Goal: Information Seeking & Learning: Learn about a topic

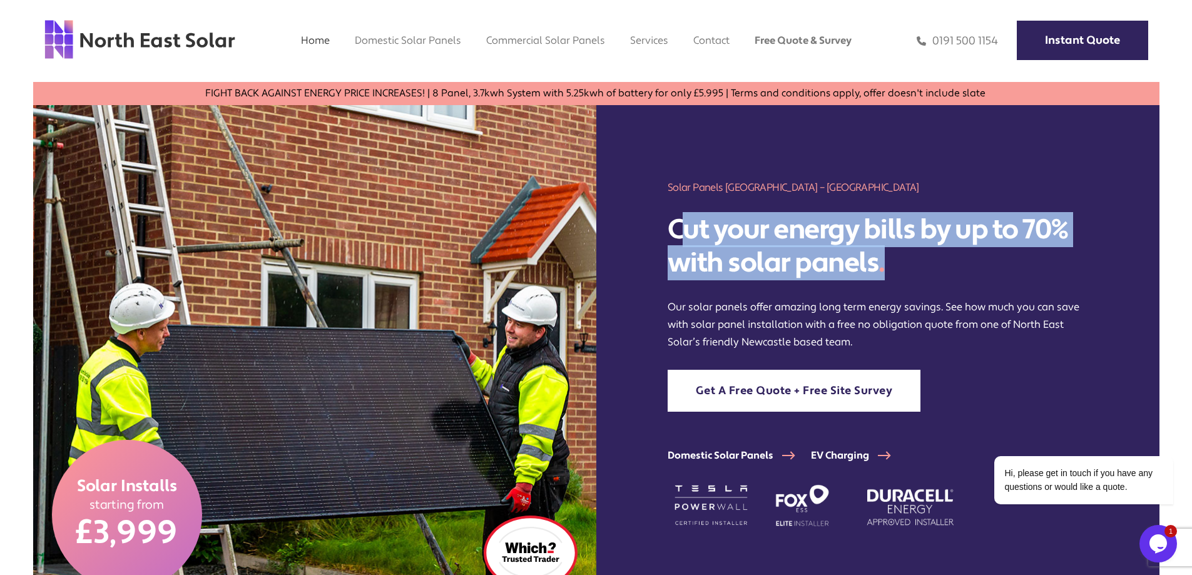
drag, startPoint x: 677, startPoint y: 230, endPoint x: 921, endPoint y: 255, distance: 245.9
click at [921, 255] on h2 "Cut your energy bills by up to 70% with solar panels ." at bounding box center [877, 246] width 420 height 66
click at [919, 262] on h2 "Cut your energy bills by up to 70% with solar panels ." at bounding box center [877, 246] width 420 height 66
drag, startPoint x: 910, startPoint y: 265, endPoint x: 673, endPoint y: 233, distance: 238.6
click at [673, 233] on h2 "Cut your energy bills by up to 70% with solar panels ." at bounding box center [877, 246] width 420 height 66
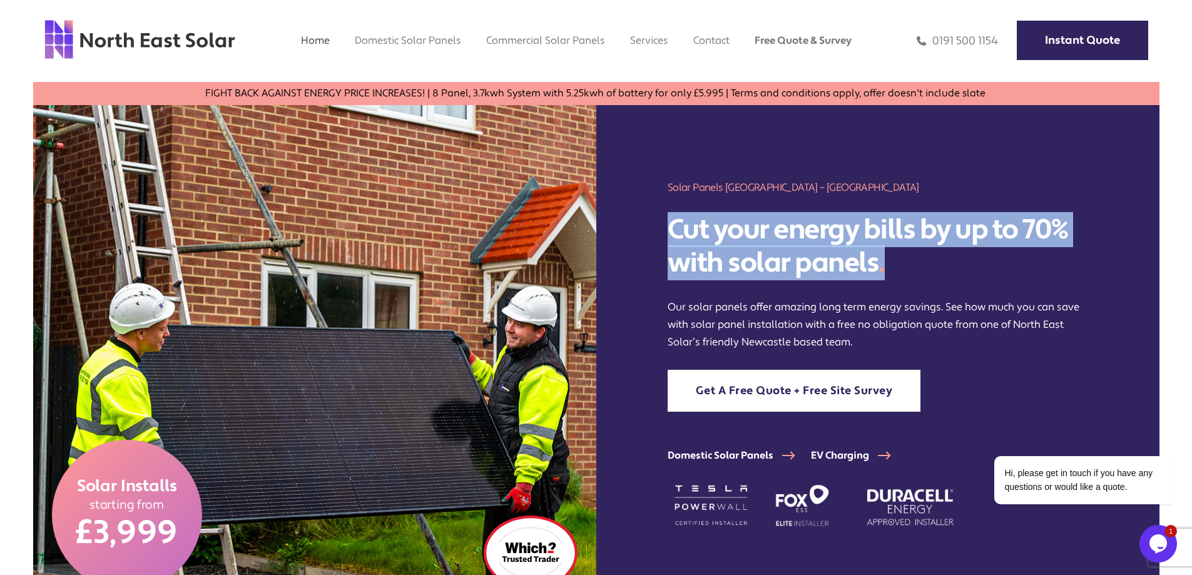
click at [768, 240] on h2 "Cut your energy bills by up to 70% with solar panels ." at bounding box center [877, 246] width 420 height 66
drag, startPoint x: 675, startPoint y: 226, endPoint x: 909, endPoint y: 256, distance: 235.8
click at [909, 256] on h2 "Cut your energy bills by up to 70% with solar panels ." at bounding box center [877, 246] width 420 height 66
click at [934, 266] on h2 "Cut your energy bills by up to 70% with solar panels ." at bounding box center [877, 246] width 420 height 66
click at [906, 265] on h2 "Cut your energy bills by up to 70% with solar panels ." at bounding box center [877, 246] width 420 height 66
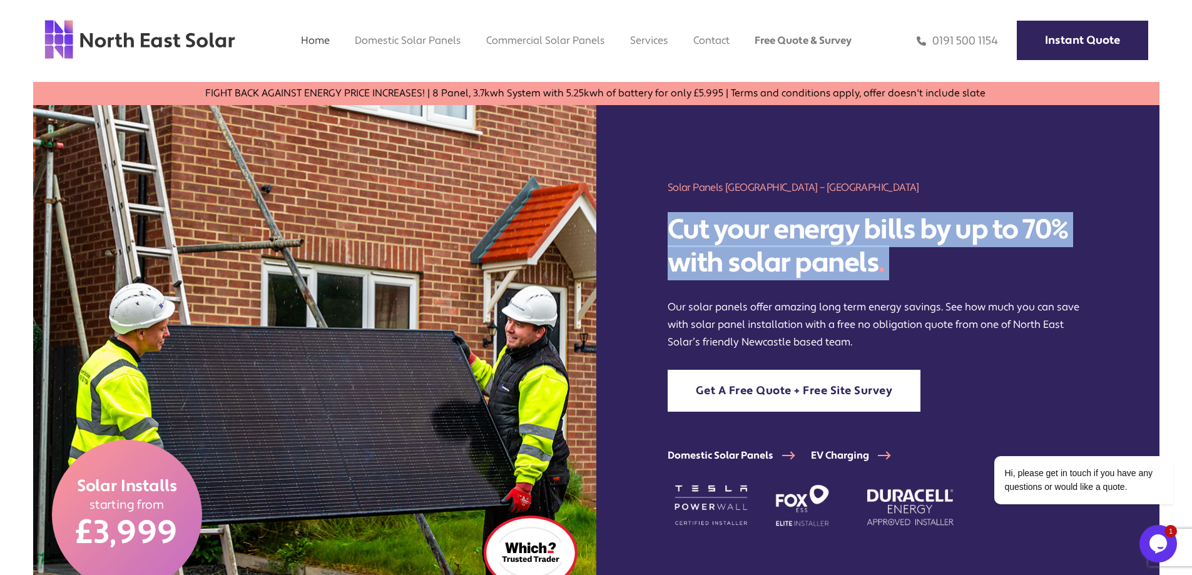
drag, startPoint x: 876, startPoint y: 265, endPoint x: 669, endPoint y: 228, distance: 210.3
click at [669, 228] on h2 "Cut your energy bills by up to 70% with solar panels ." at bounding box center [877, 246] width 420 height 66
click at [706, 232] on h2 "Cut your energy bills by up to 70% with solar panels ." at bounding box center [877, 246] width 420 height 66
drag, startPoint x: 671, startPoint y: 228, endPoint x: 901, endPoint y: 257, distance: 232.7
click at [901, 257] on h2 "Cut your energy bills by up to 70% with solar panels ." at bounding box center [877, 246] width 420 height 66
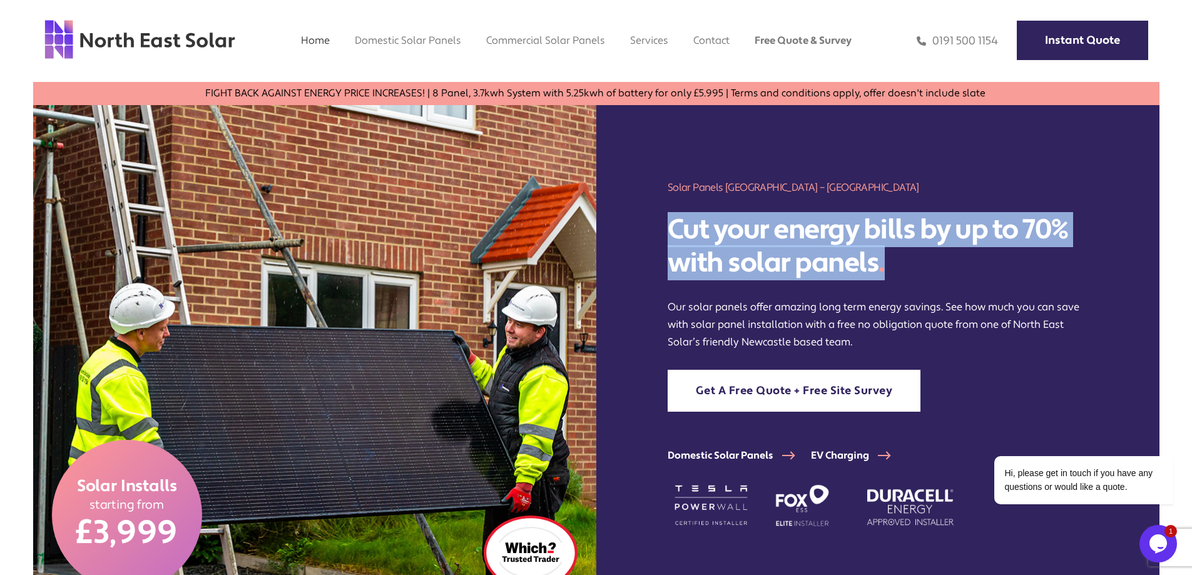
click at [927, 265] on h2 "Cut your energy bills by up to 70% with solar panels ." at bounding box center [877, 246] width 420 height 66
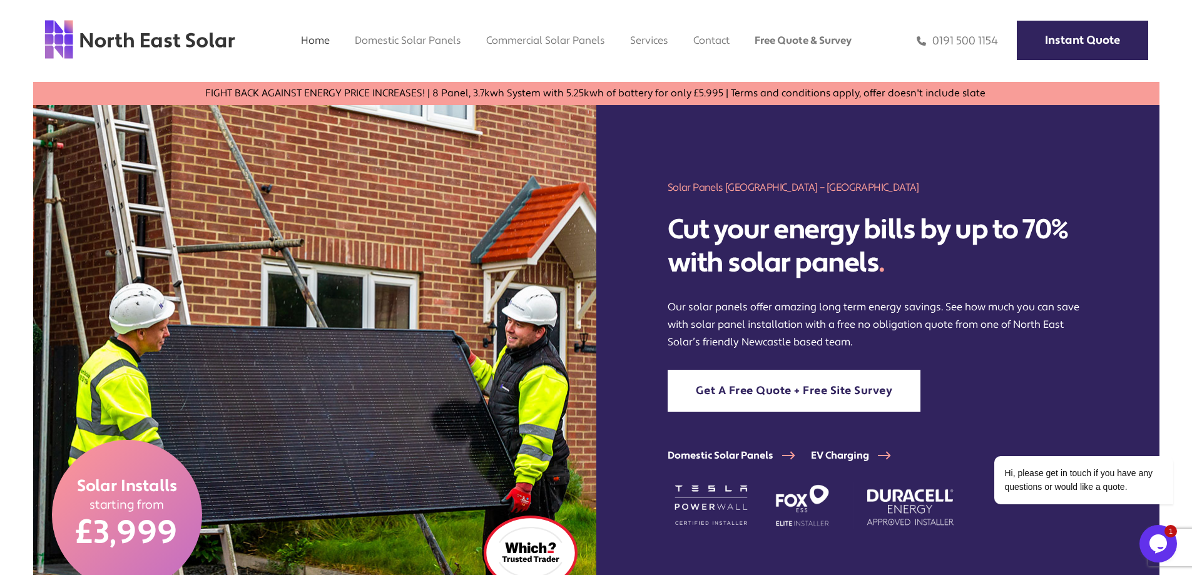
click at [910, 265] on h2 "Cut your energy bills by up to 70% with solar panels ." at bounding box center [877, 246] width 420 height 66
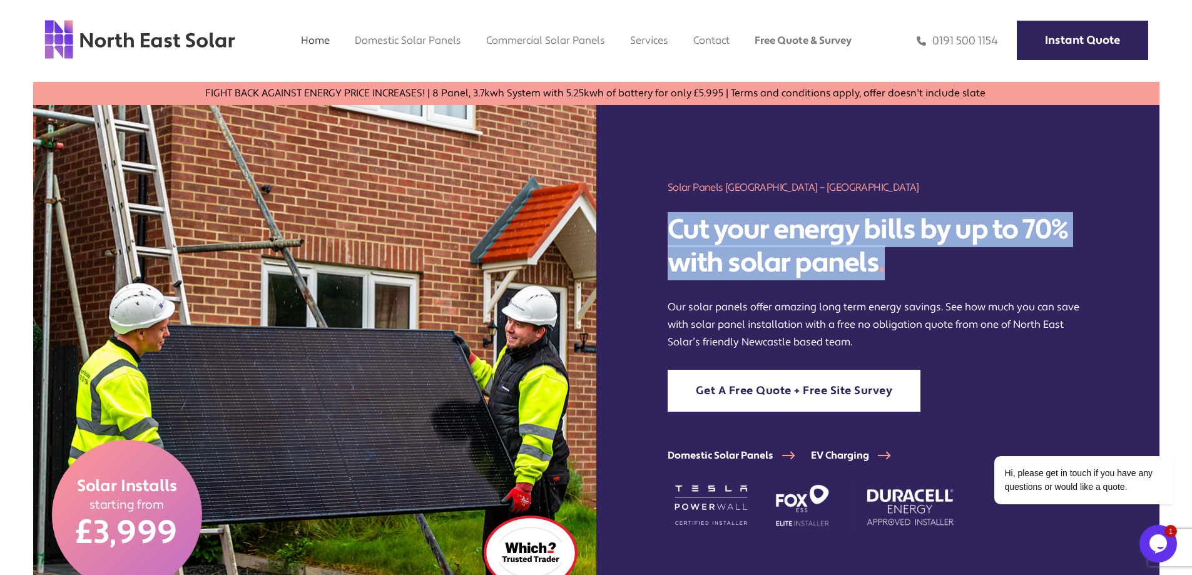
drag, startPoint x: 677, startPoint y: 224, endPoint x: 899, endPoint y: 256, distance: 224.3
click at [899, 256] on h2 "Cut your energy bills by up to 70% with solar panels ." at bounding box center [877, 246] width 420 height 66
click at [915, 261] on h2 "Cut your energy bills by up to 70% with solar panels ." at bounding box center [877, 246] width 420 height 66
drag, startPoint x: 905, startPoint y: 262, endPoint x: 674, endPoint y: 236, distance: 232.9
click at [674, 236] on h2 "Cut your energy bills by up to 70% with solar panels ." at bounding box center [877, 246] width 420 height 66
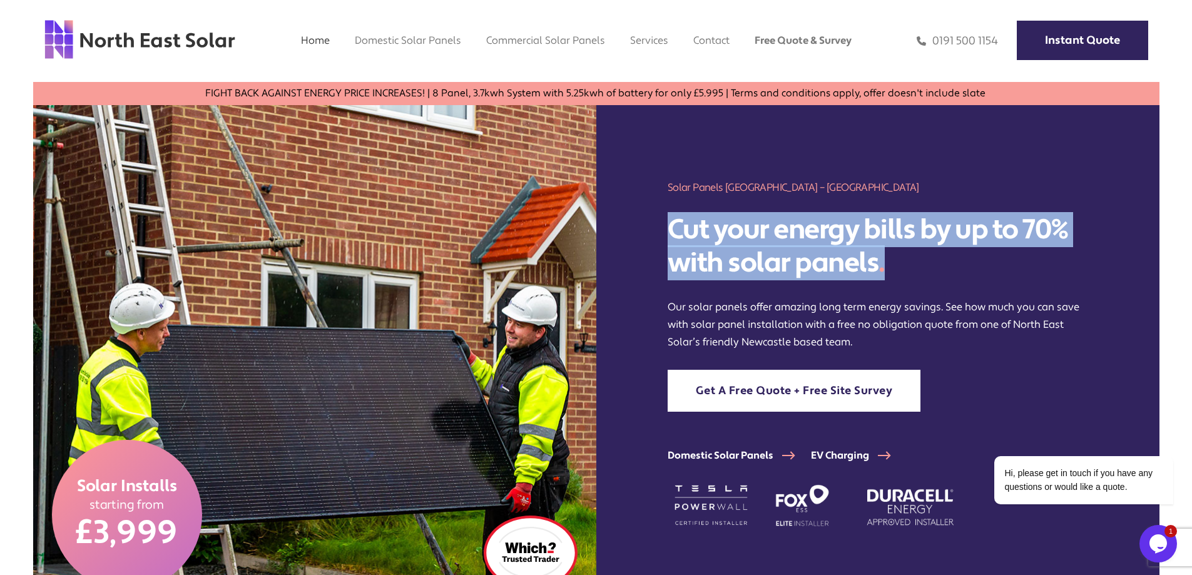
click at [719, 235] on h2 "Cut your energy bills by up to 70% with solar panels ." at bounding box center [877, 246] width 420 height 66
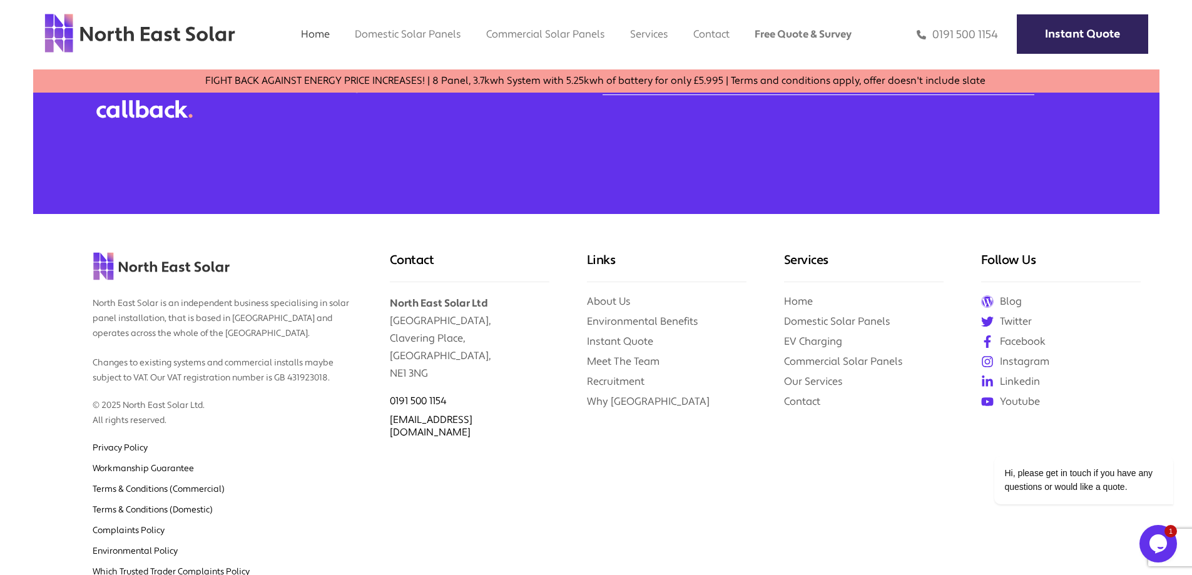
scroll to position [5379, 0]
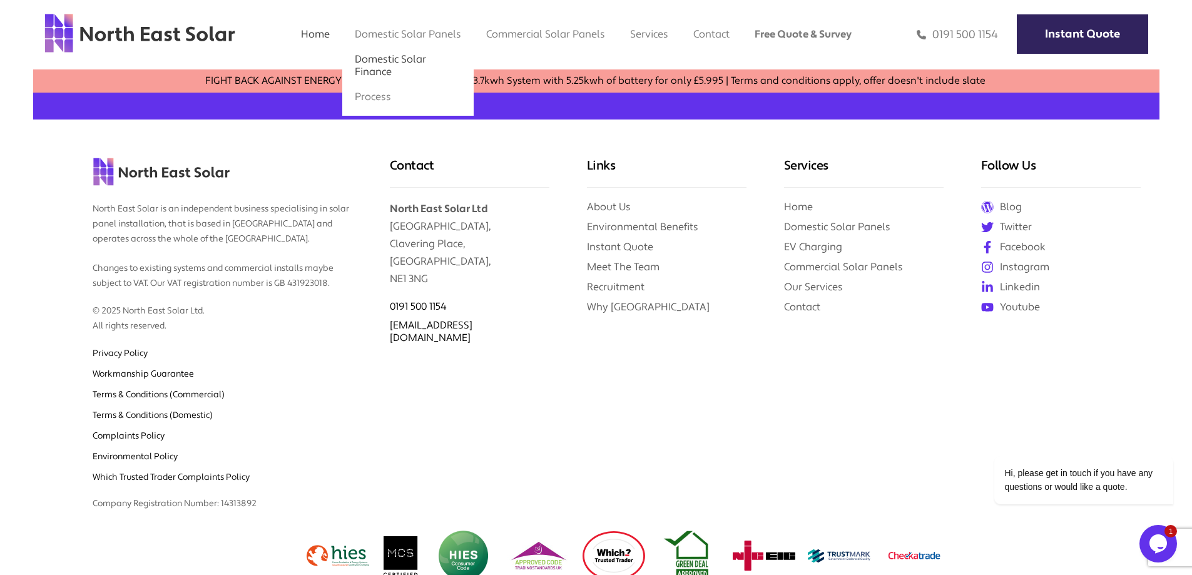
click at [400, 61] on link "Domestic Solar Finance" at bounding box center [390, 66] width 71 height 26
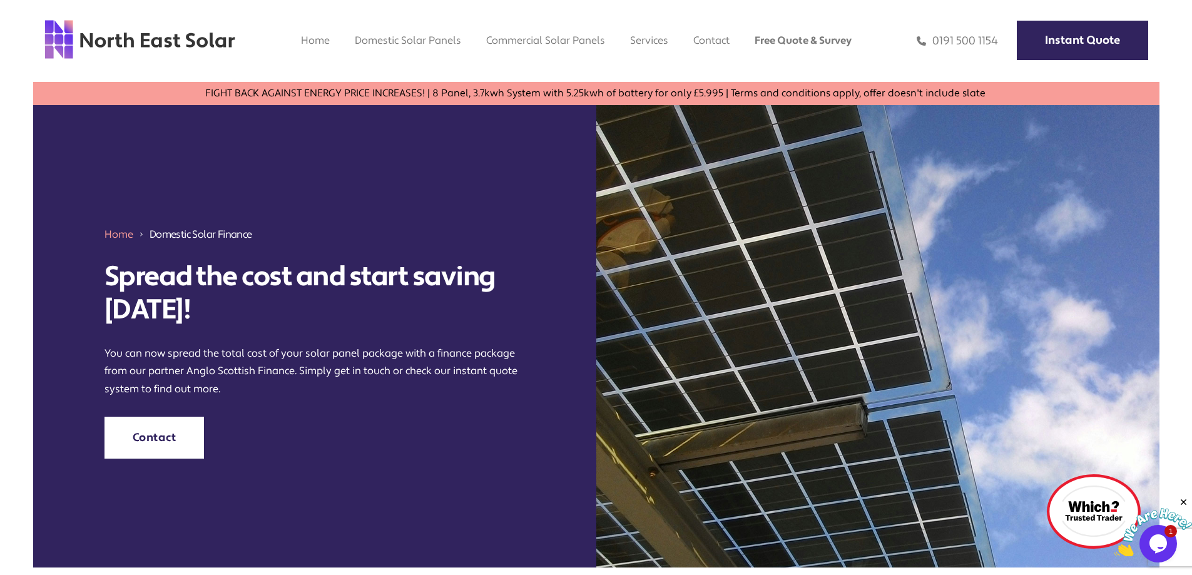
click at [185, 44] on img at bounding box center [140, 39] width 192 height 41
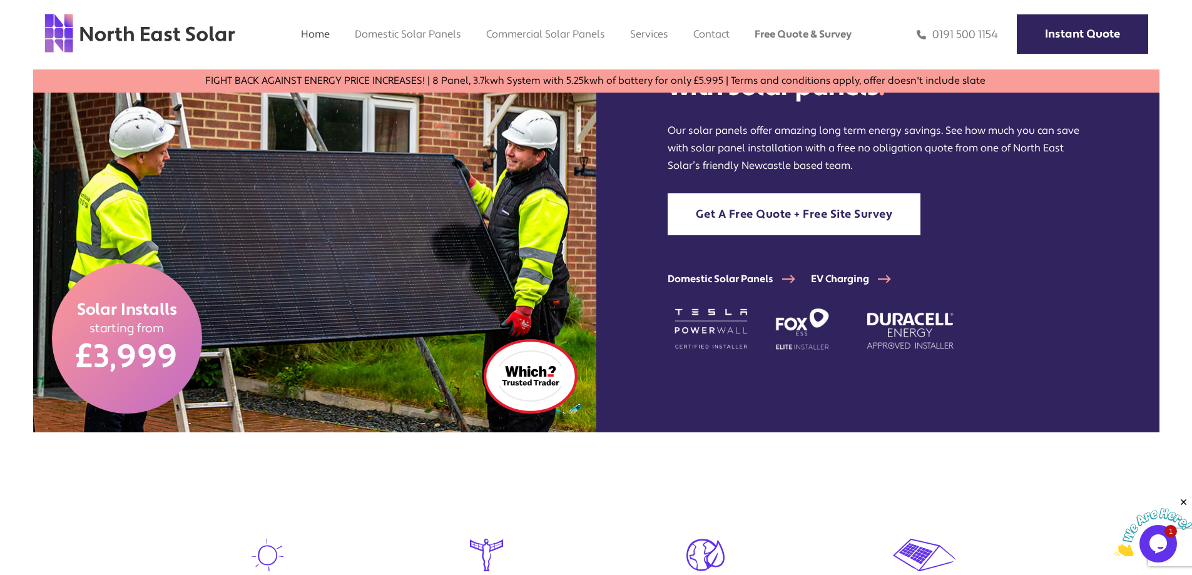
scroll to position [63, 0]
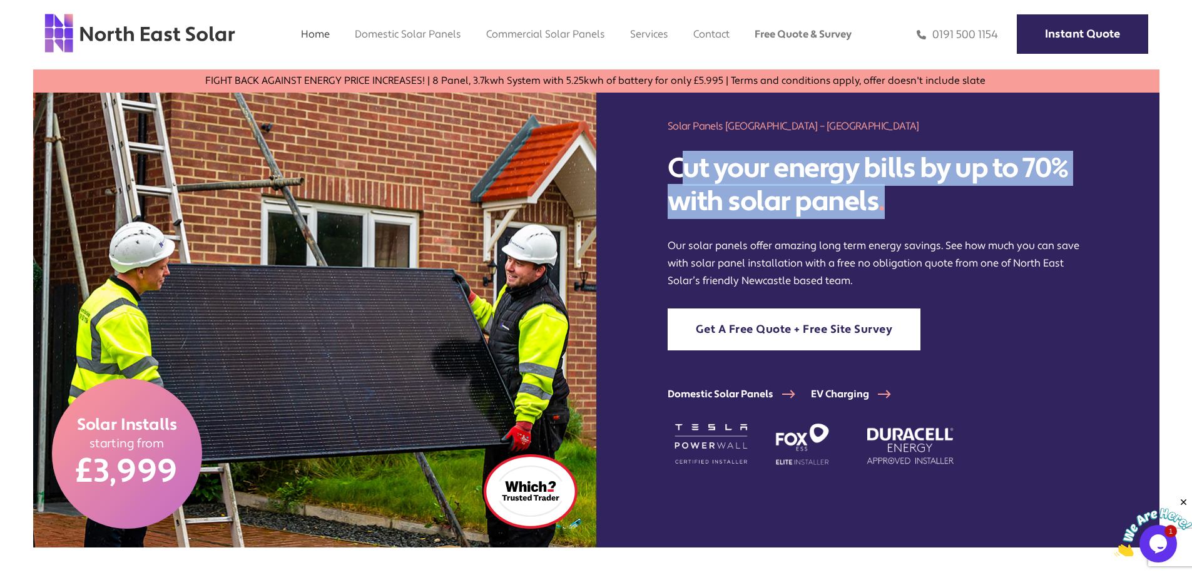
drag, startPoint x: 676, startPoint y: 171, endPoint x: 933, endPoint y: 209, distance: 259.9
click at [933, 209] on h2 "Cut your energy bills by up to 70% with solar panels ." at bounding box center [877, 185] width 420 height 66
click at [951, 215] on h2 "Cut your energy bills by up to 70% with solar panels ." at bounding box center [877, 185] width 420 height 66
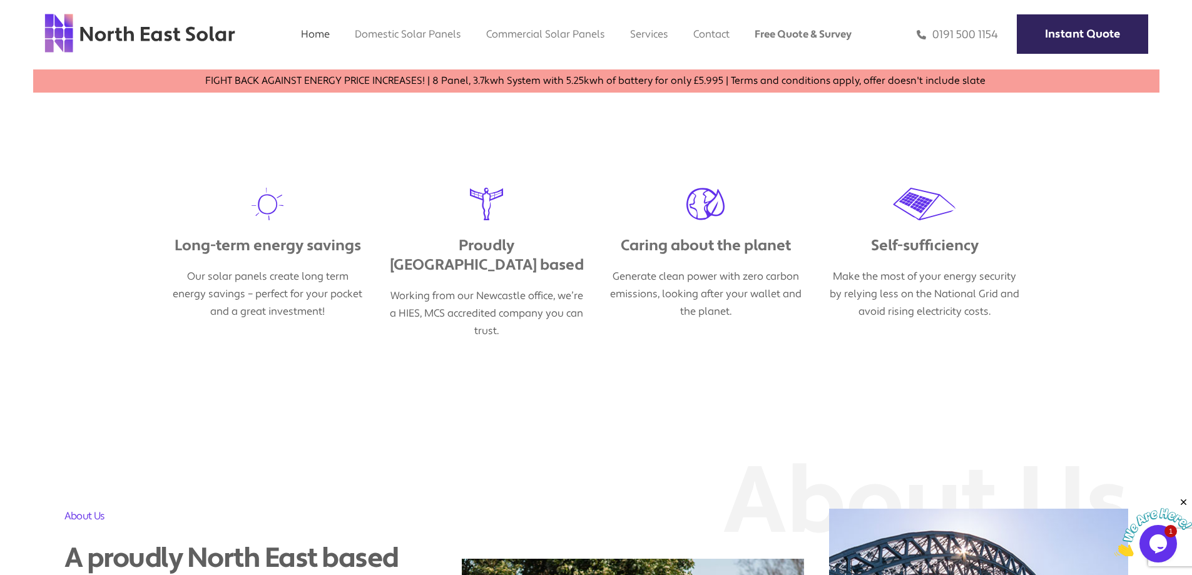
scroll to position [688, 0]
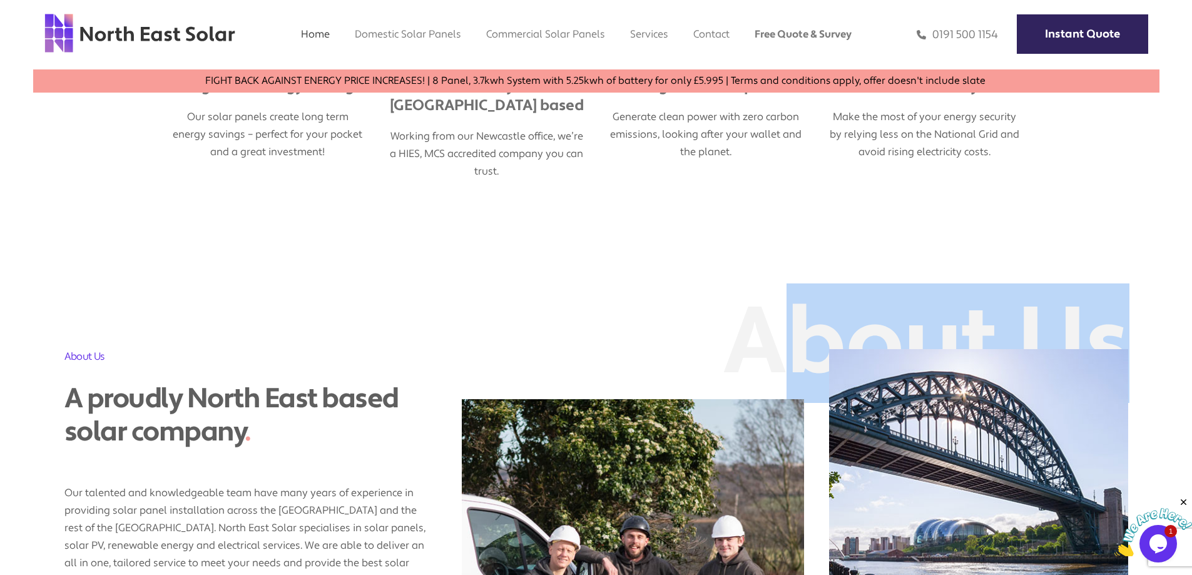
drag, startPoint x: 736, startPoint y: 307, endPoint x: 1066, endPoint y: 310, distance: 329.7
click at [1066, 310] on span "About Us" at bounding box center [925, 342] width 407 height 119
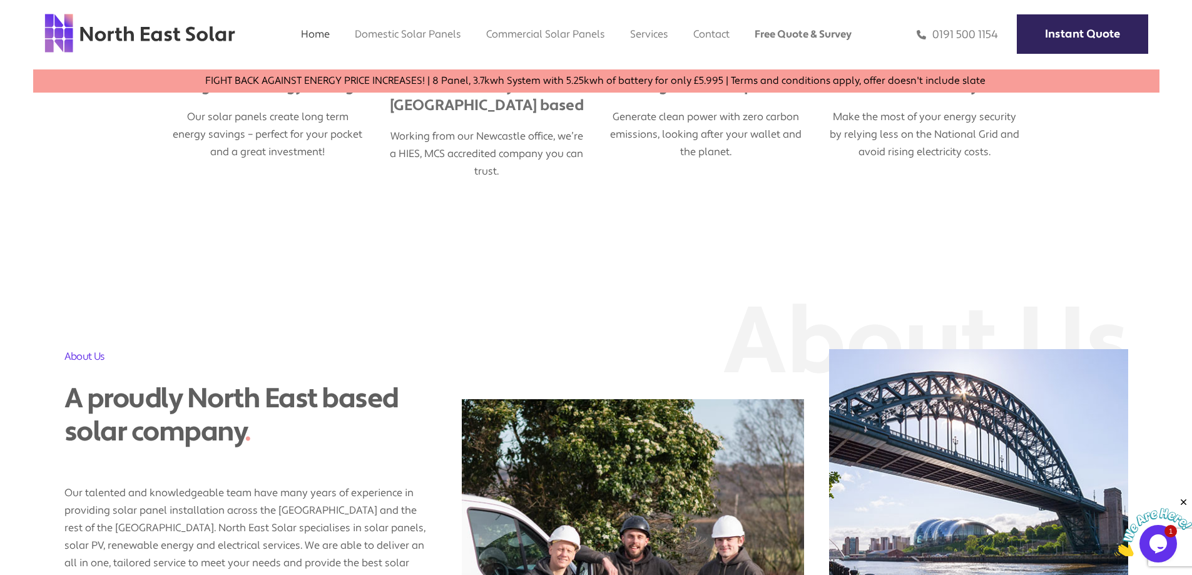
click at [561, 234] on section "About Us About Us A proudly North East based solar company . Our talented and k…" at bounding box center [596, 559] width 1192 height 671
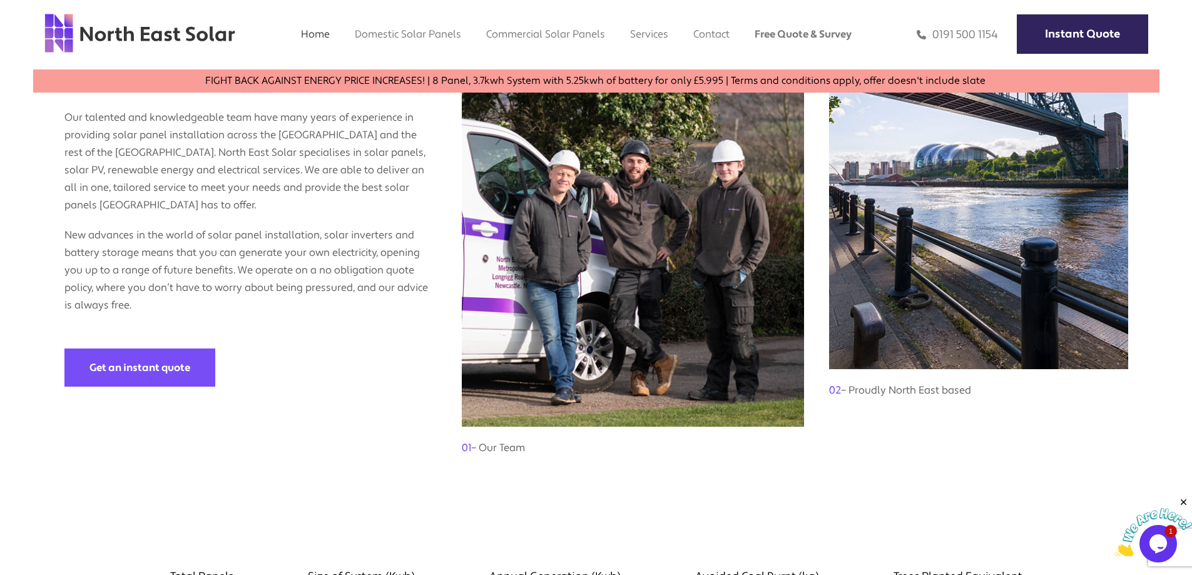
scroll to position [1376, 0]
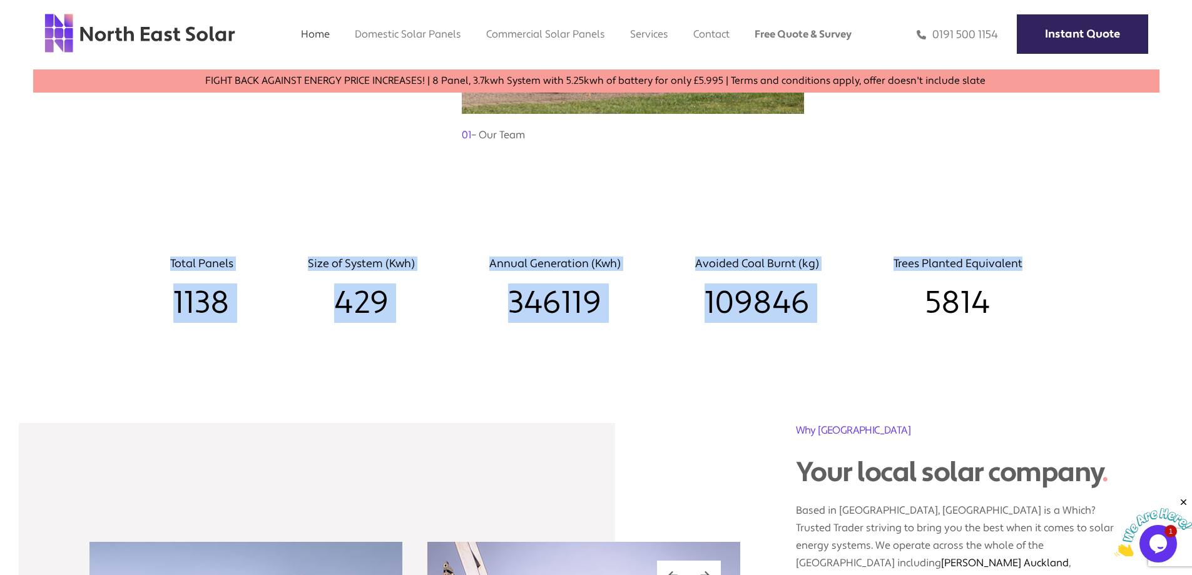
drag, startPoint x: 310, startPoint y: 243, endPoint x: 996, endPoint y: 314, distance: 689.2
click at [995, 315] on section "Total Panels 1138 Size of System (Kwh) 429 Annual Generation (Kwh) 346119 Avoid…" at bounding box center [596, 283] width 1192 height 154
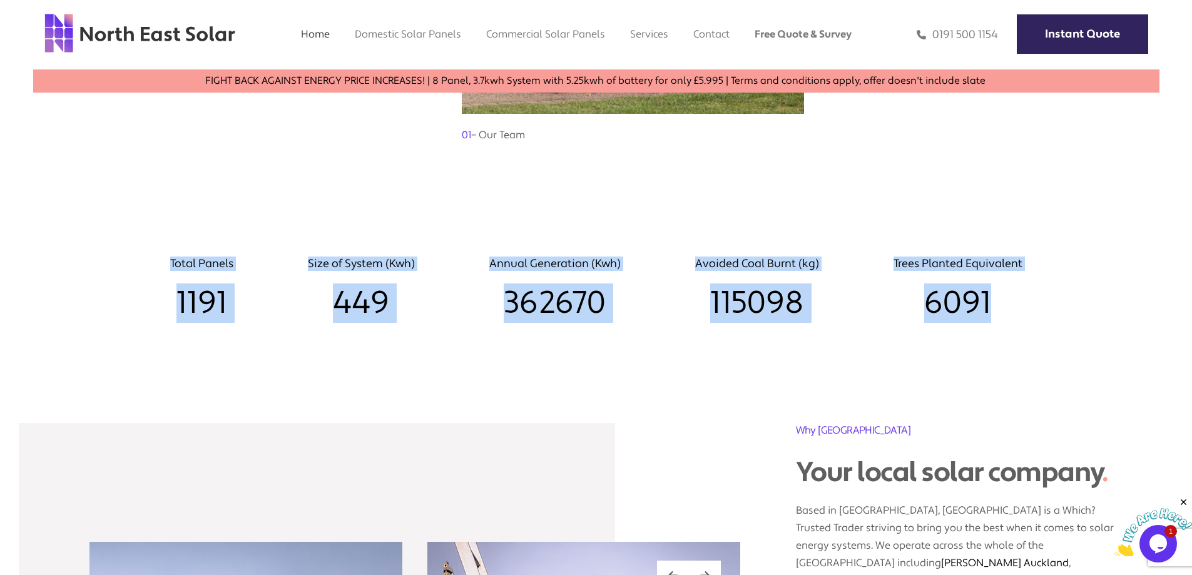
drag, startPoint x: 999, startPoint y: 310, endPoint x: 131, endPoint y: 224, distance: 872.5
click at [139, 226] on section "Total Panels 1191 Size of System (Kwh) 449 Annual Generation (Kwh) 362670 Avoid…" at bounding box center [596, 283] width 1192 height 154
click at [115, 220] on section "Total Panels 1191 Size of System (Kwh) 449 Annual Generation (Kwh) 362670 Avoid…" at bounding box center [596, 283] width 1192 height 154
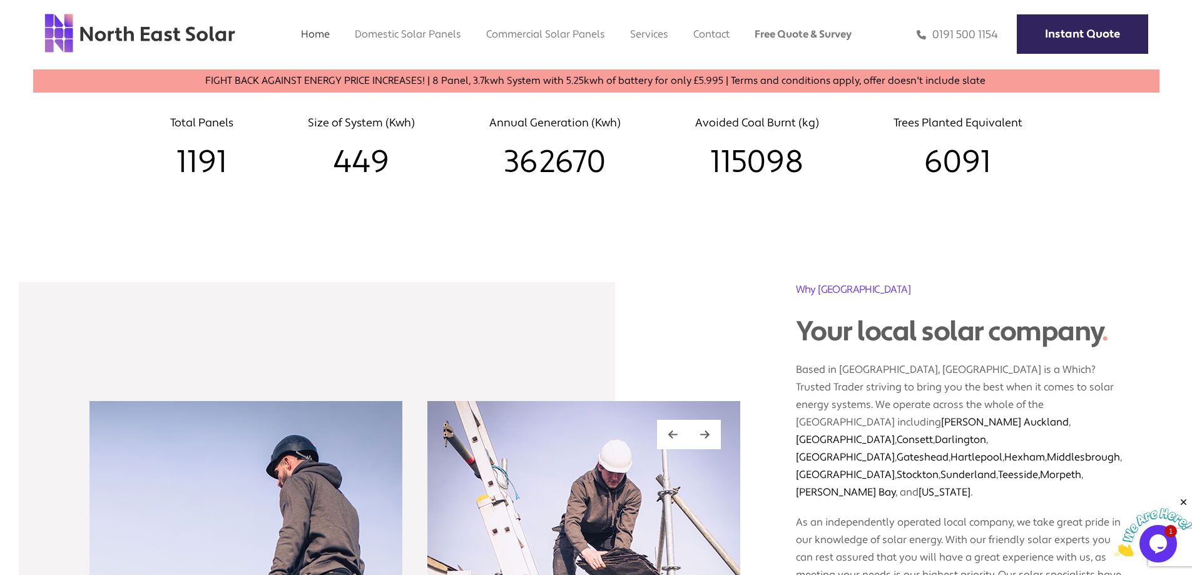
scroll to position [1626, 0]
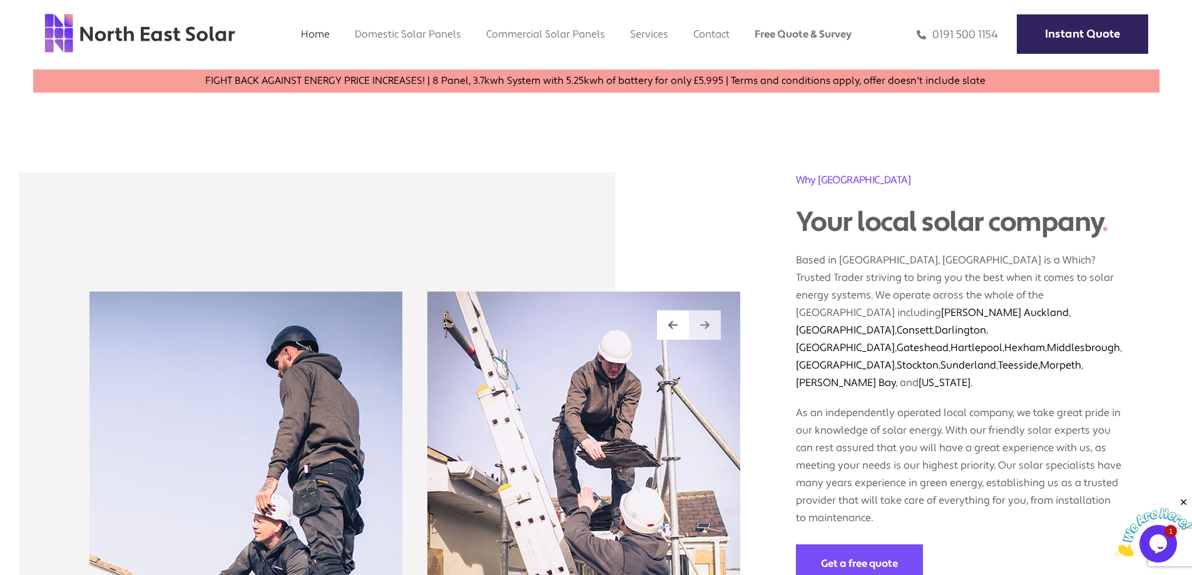
click at [705, 320] on img at bounding box center [704, 325] width 9 height 11
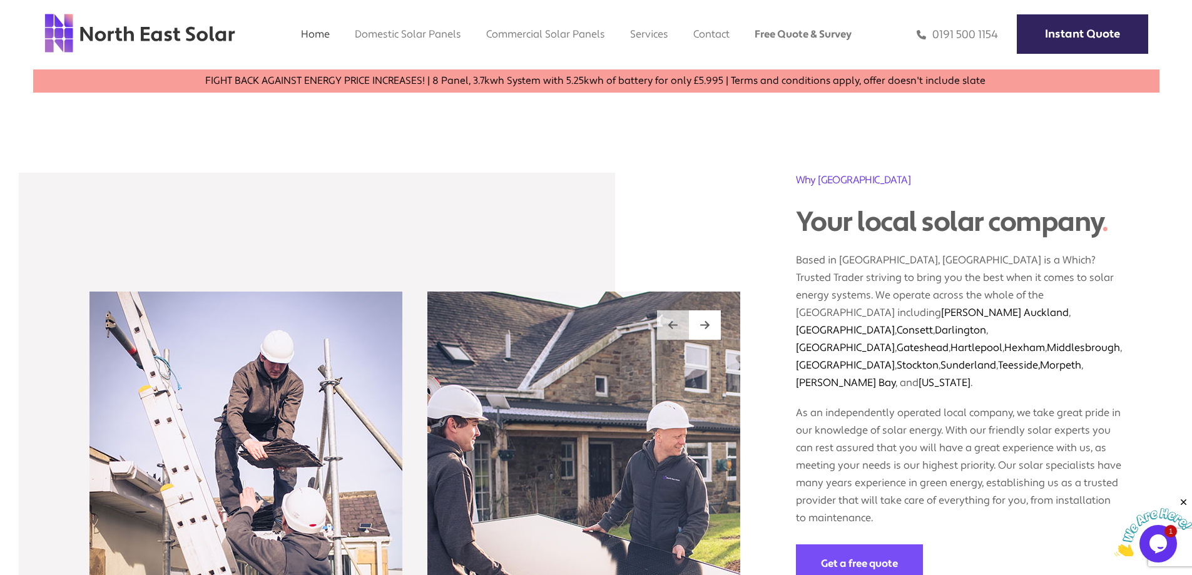
click at [666, 310] on div at bounding box center [673, 324] width 32 height 29
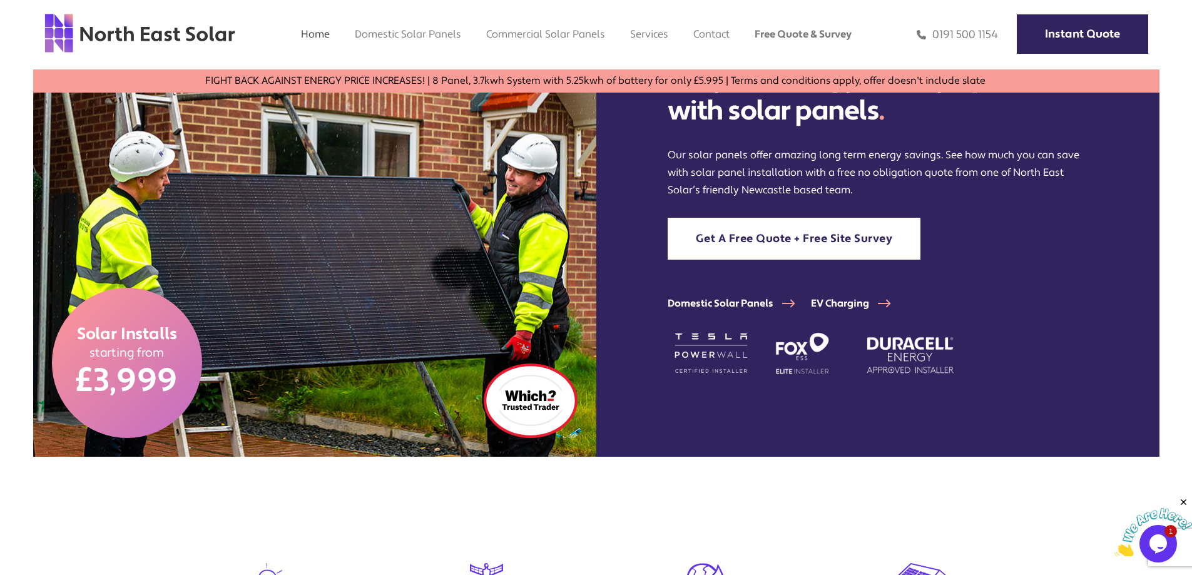
scroll to position [0, 0]
